Goal: Check status: Check status

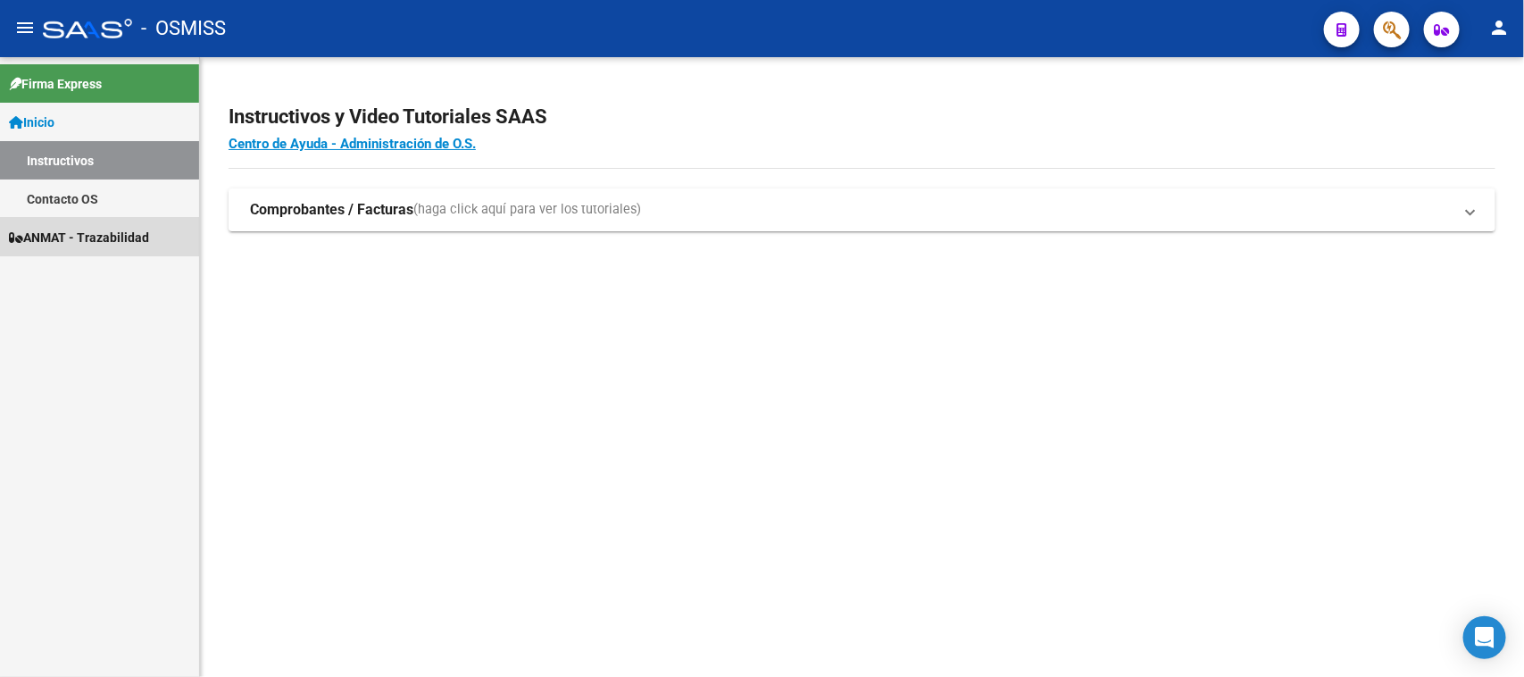
click at [72, 230] on span "ANMAT - Trazabilidad" at bounding box center [79, 238] width 140 height 20
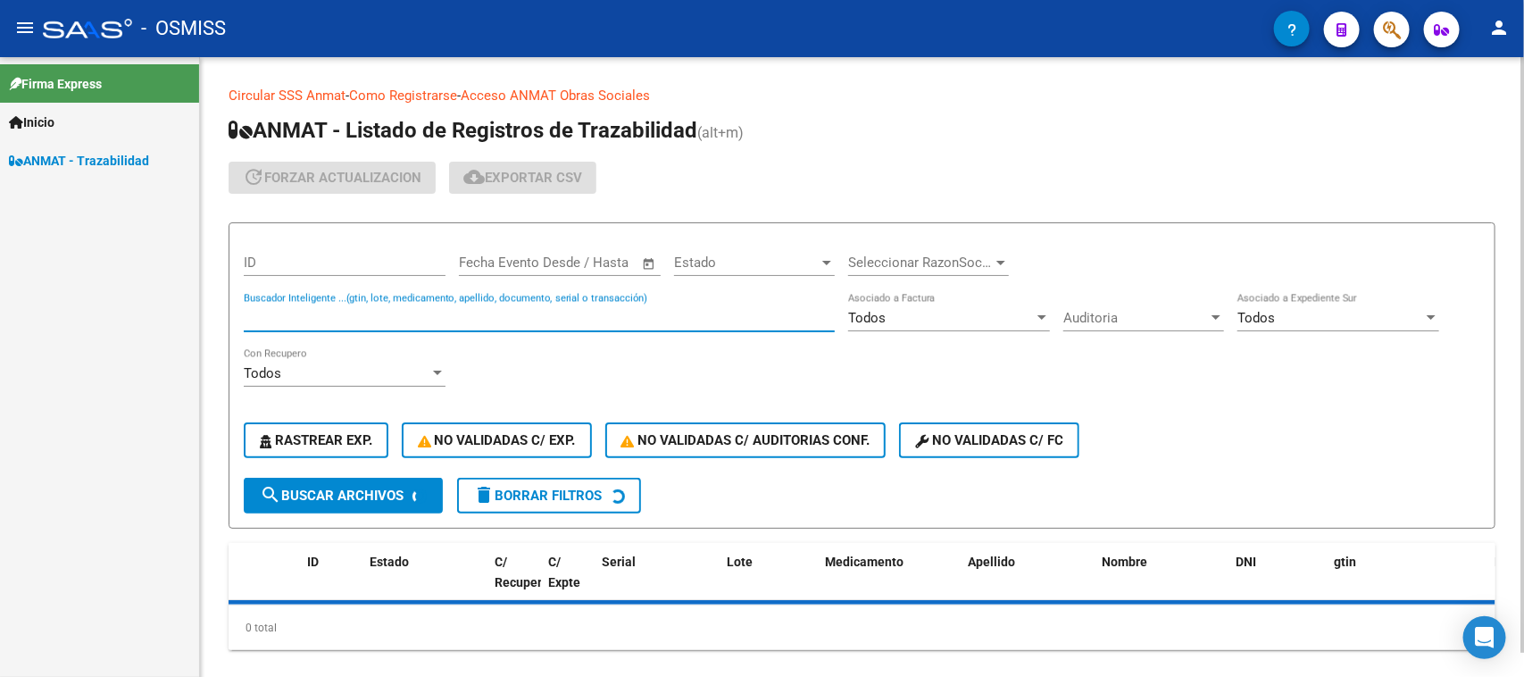
click at [353, 317] on input "Buscador Inteligente ...(gtin, lote, medicamento, apellido, documento, serial o…" at bounding box center [539, 318] width 591 height 16
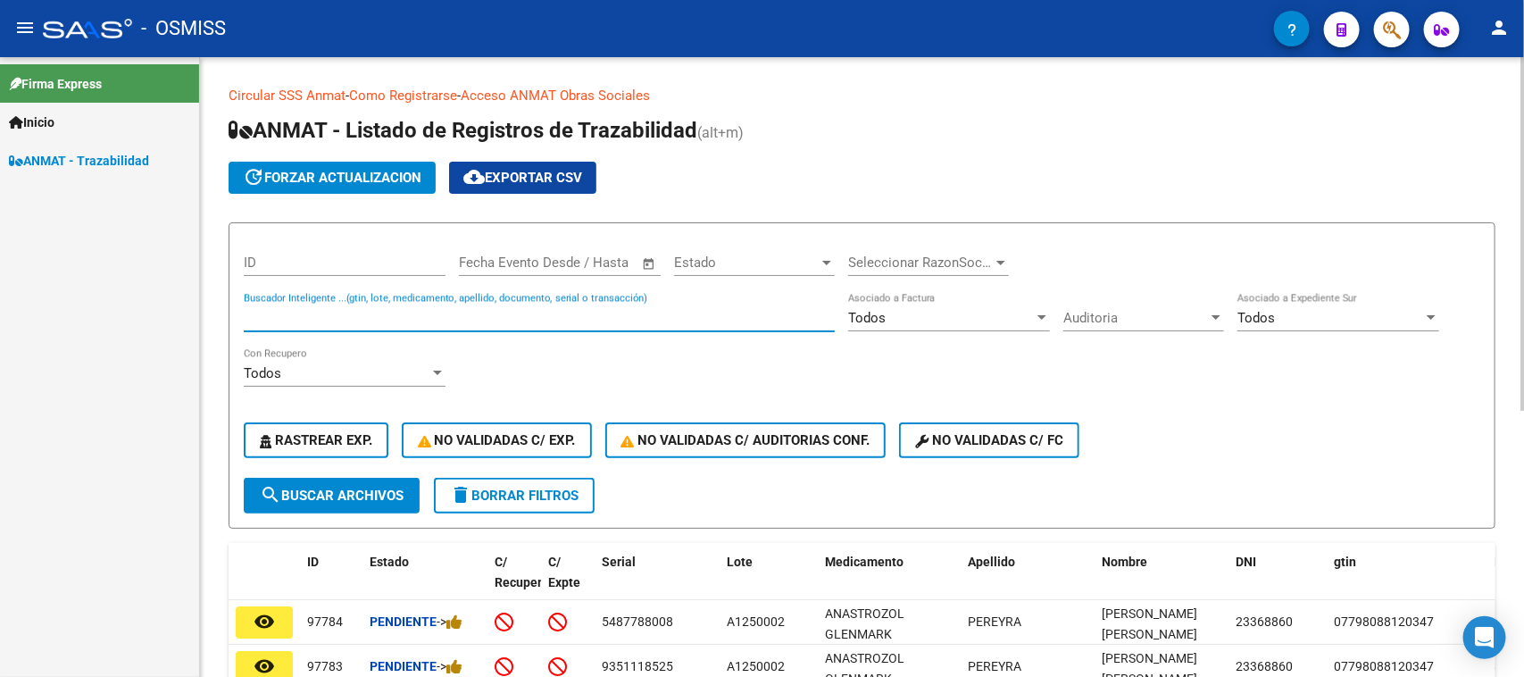
paste input "6000319374"
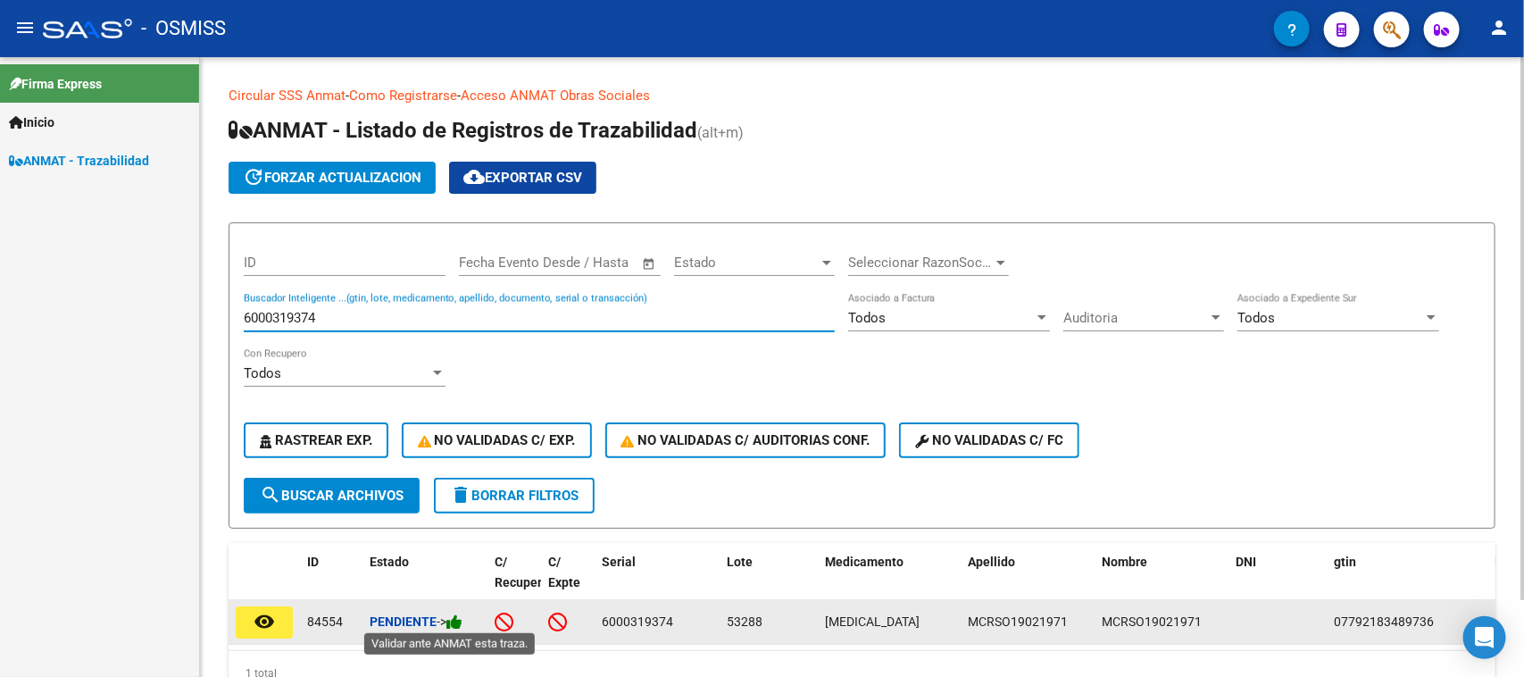
type input "6000319374"
click at [457, 619] on icon at bounding box center [454, 621] width 16 height 17
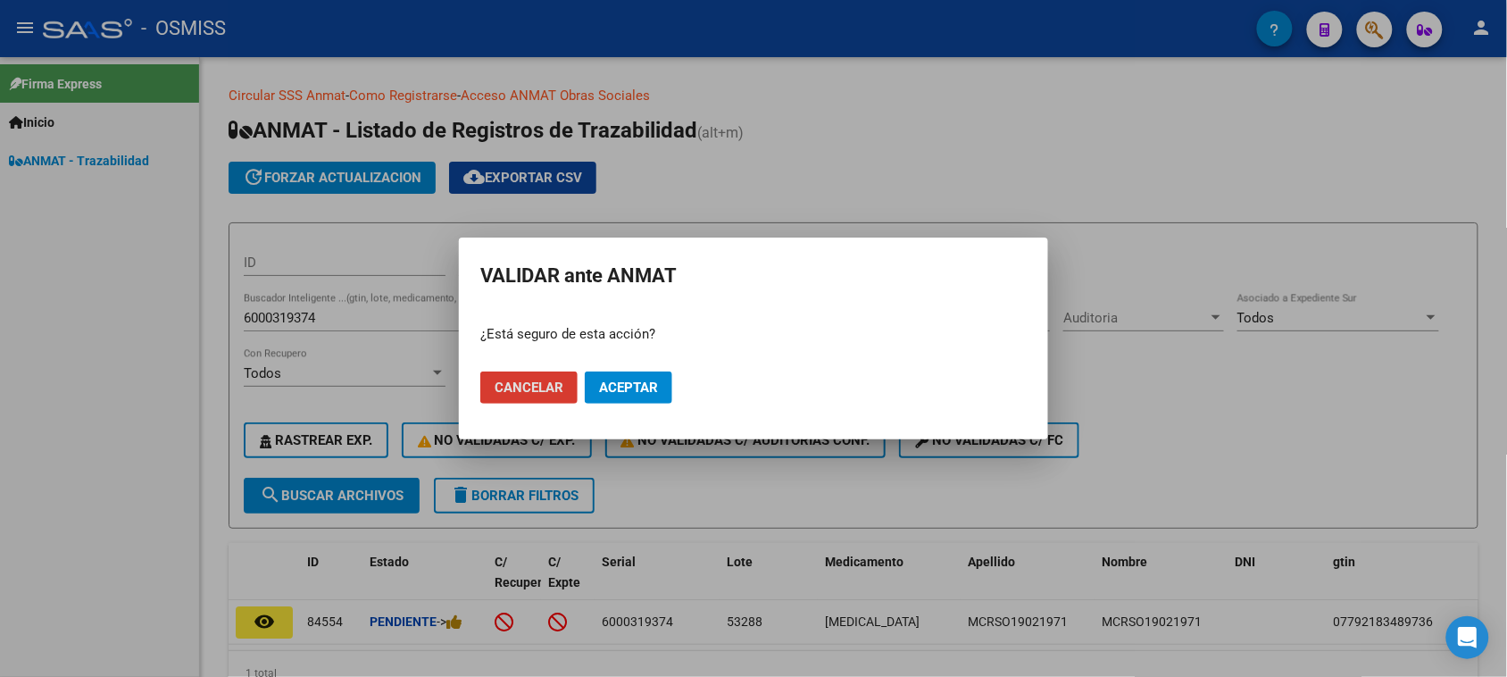
click at [641, 369] on mat-dialog-actions "Cancelar Aceptar" at bounding box center [753, 387] width 546 height 61
click at [640, 380] on span "Aceptar" at bounding box center [628, 387] width 59 height 16
